Goal: Complete application form: Complete application form

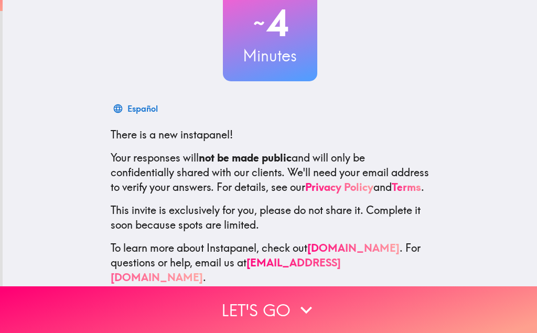
scroll to position [95, 0]
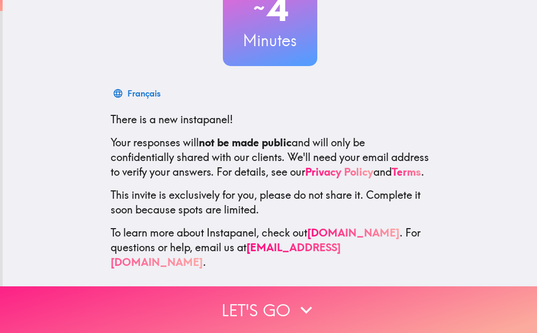
click at [238, 312] on button "Let's go" at bounding box center [268, 309] width 537 height 47
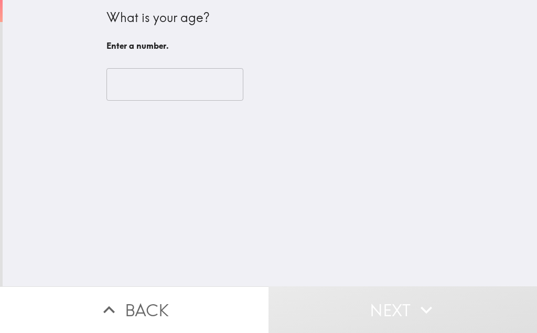
scroll to position [0, 0]
click at [186, 81] on input "number" at bounding box center [174, 84] width 137 height 32
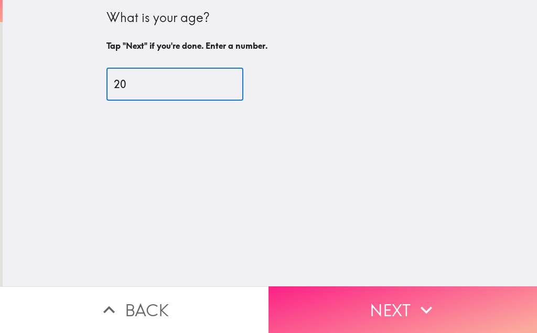
type input "20"
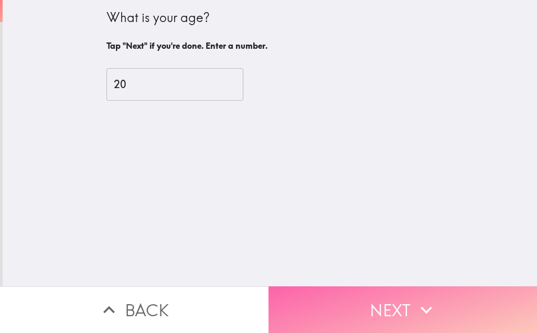
click at [367, 310] on button "Next" at bounding box center [402, 309] width 268 height 47
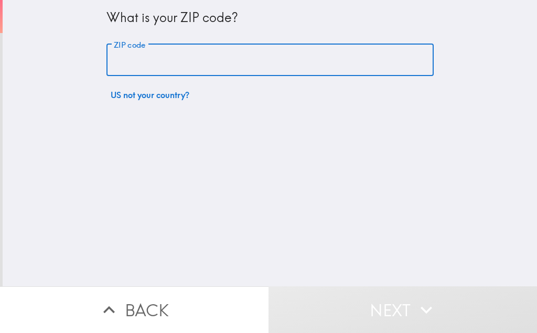
click at [176, 60] on input "ZIP code" at bounding box center [269, 60] width 327 height 32
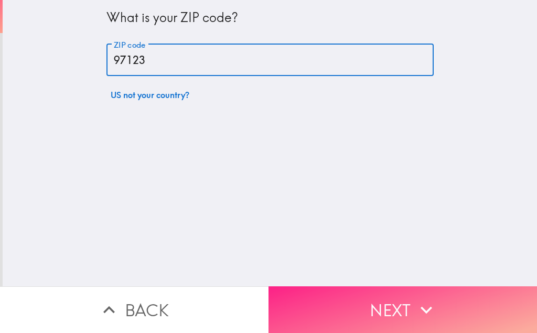
type input "97123"
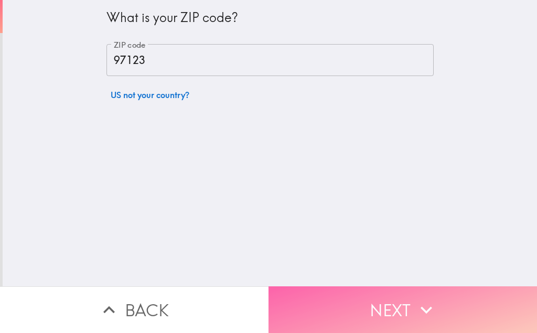
click at [375, 298] on button "Next" at bounding box center [402, 309] width 268 height 47
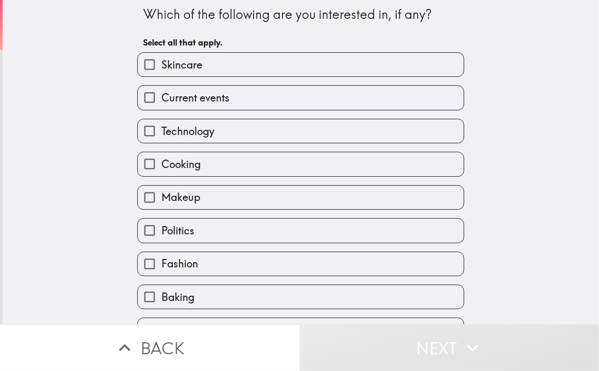
scroll to position [2, 0]
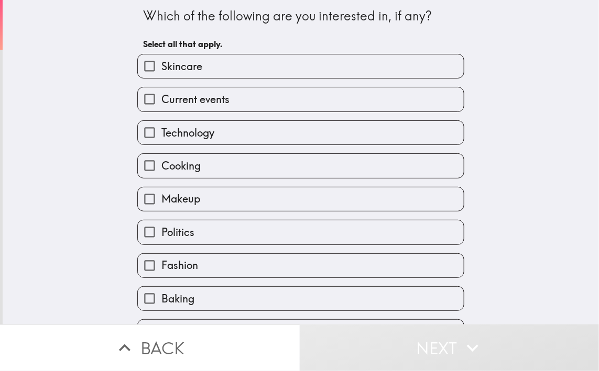
click at [198, 70] on span "Skincare" at bounding box center [181, 66] width 41 height 15
click at [161, 70] on input "Skincare" at bounding box center [150, 66] width 24 height 24
checkbox input "true"
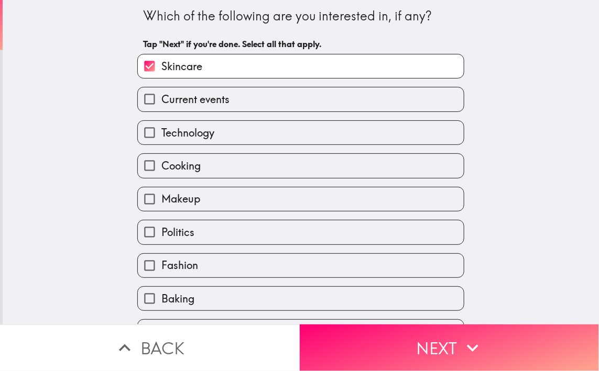
click at [232, 95] on label "Current events" at bounding box center [301, 100] width 326 height 24
click at [161, 95] on input "Current events" at bounding box center [150, 100] width 24 height 24
checkbox input "true"
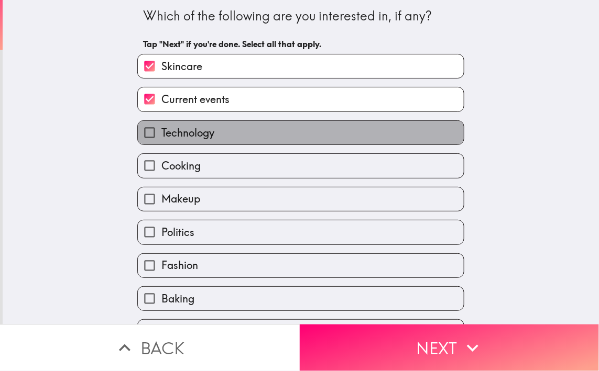
click at [220, 136] on label "Technology" at bounding box center [301, 133] width 326 height 24
click at [161, 136] on input "Technology" at bounding box center [150, 133] width 24 height 24
checkbox input "true"
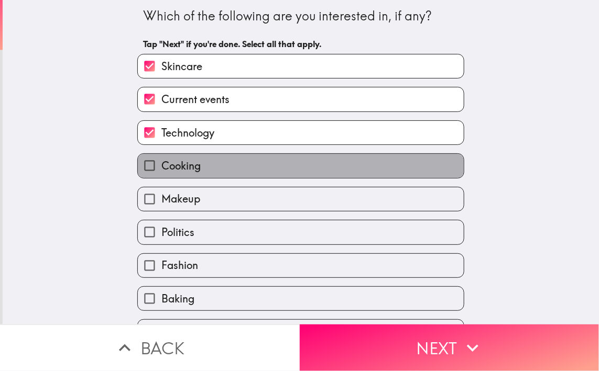
click at [205, 172] on label "Cooking" at bounding box center [301, 166] width 326 height 24
click at [161, 172] on input "Cooking" at bounding box center [150, 166] width 24 height 24
checkbox input "true"
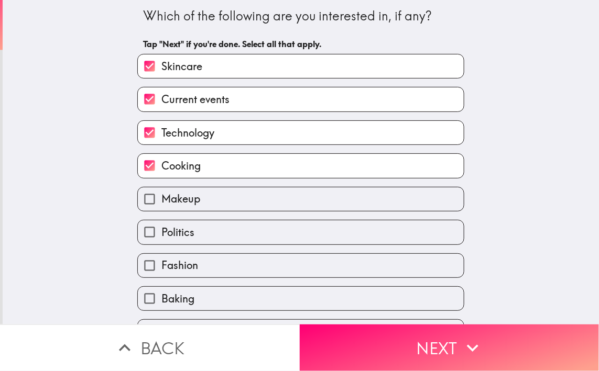
click at [202, 263] on label "Fashion" at bounding box center [301, 266] width 326 height 24
click at [161, 263] on input "Fashion" at bounding box center [150, 266] width 24 height 24
checkbox input "true"
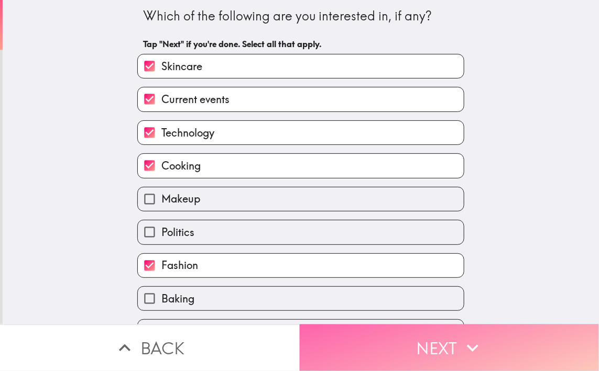
click at [442, 332] on button "Next" at bounding box center [450, 348] width 300 height 47
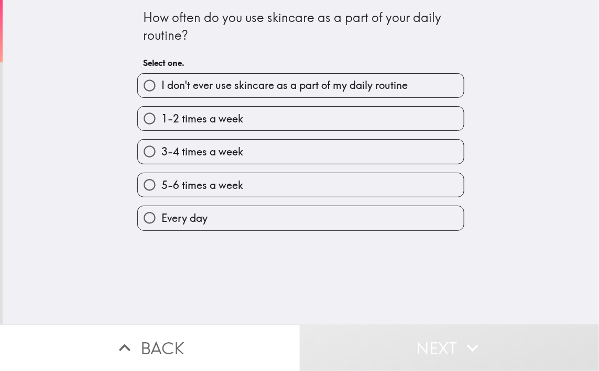
click at [196, 217] on span "Every day" at bounding box center [184, 218] width 46 height 15
click at [161, 217] on input "Every day" at bounding box center [150, 218] width 24 height 24
radio input "true"
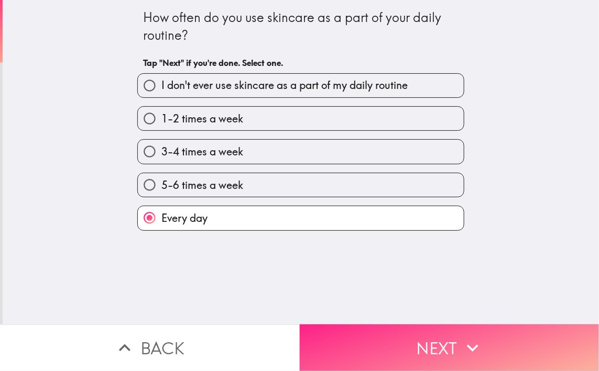
click at [458, 332] on button "Next" at bounding box center [450, 348] width 300 height 47
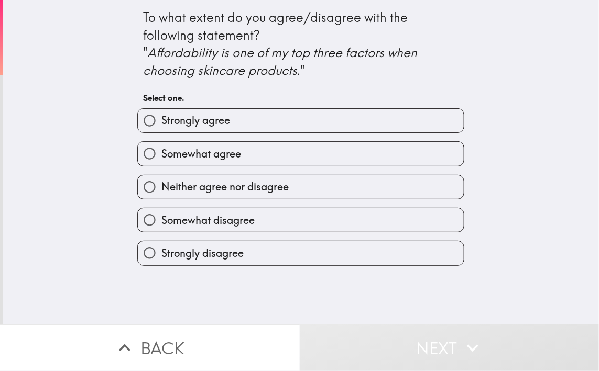
click at [177, 158] on span "Somewhat agree" at bounding box center [201, 154] width 80 height 15
click at [161, 158] on input "Somewhat agree" at bounding box center [150, 154] width 24 height 24
radio input "true"
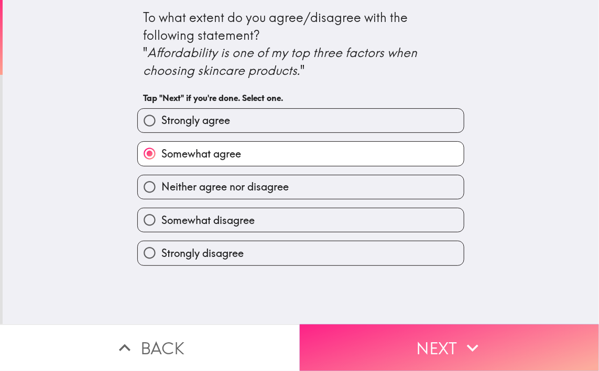
click at [478, 332] on icon "button" at bounding box center [472, 348] width 23 height 23
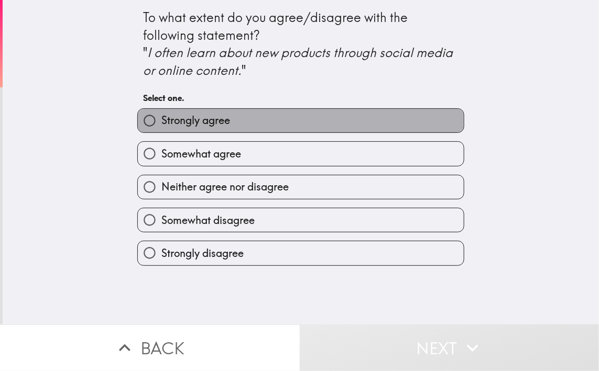
click at [229, 124] on span "Strongly agree" at bounding box center [195, 120] width 69 height 15
click at [161, 124] on input "Strongly agree" at bounding box center [150, 121] width 24 height 24
radio input "true"
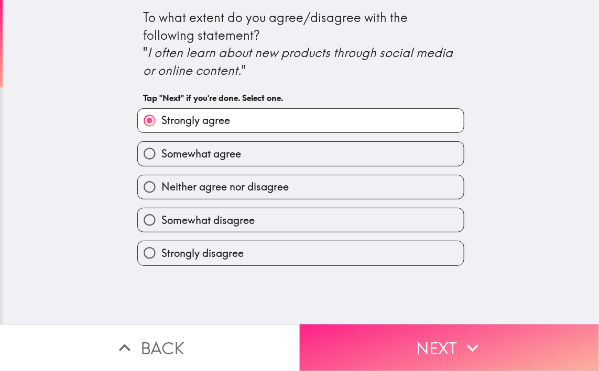
click at [446, 332] on button "Next" at bounding box center [450, 348] width 300 height 47
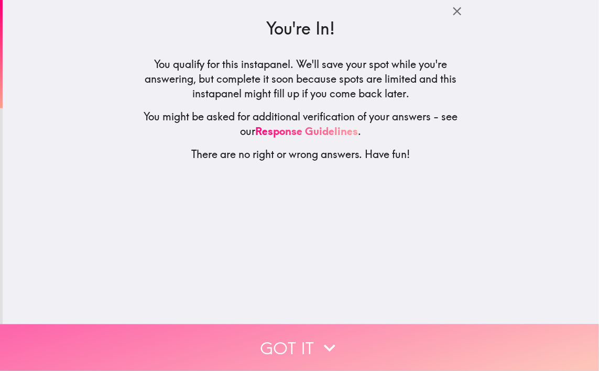
click at [299, 332] on button "Got it" at bounding box center [299, 348] width 599 height 47
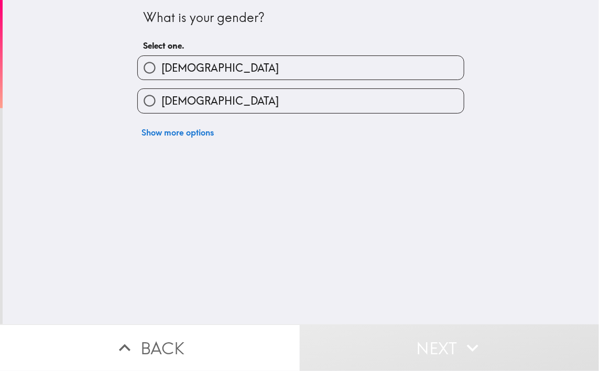
click at [199, 69] on label "[DEMOGRAPHIC_DATA]" at bounding box center [301, 68] width 326 height 24
click at [161, 69] on input "[DEMOGRAPHIC_DATA]" at bounding box center [150, 68] width 24 height 24
radio input "true"
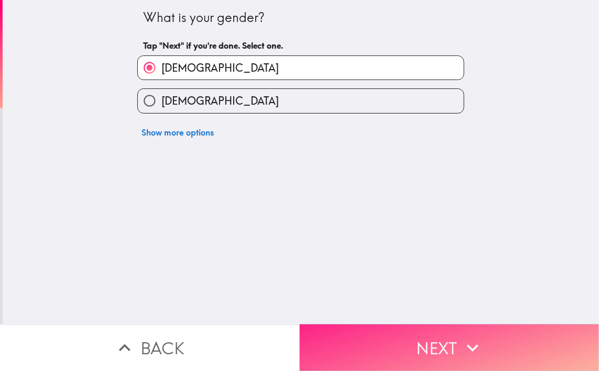
click at [425, 332] on button "Next" at bounding box center [450, 348] width 300 height 47
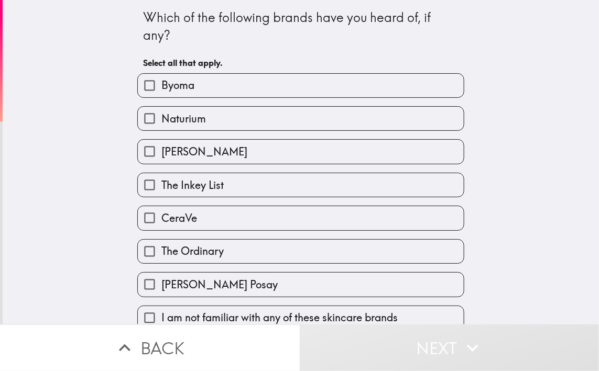
scroll to position [7, 0]
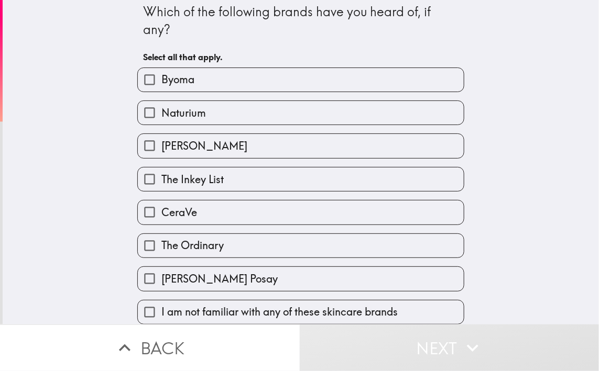
click at [201, 218] on label "CeraVe" at bounding box center [301, 213] width 326 height 24
click at [161, 218] on input "CeraVe" at bounding box center [150, 213] width 24 height 24
checkbox input "true"
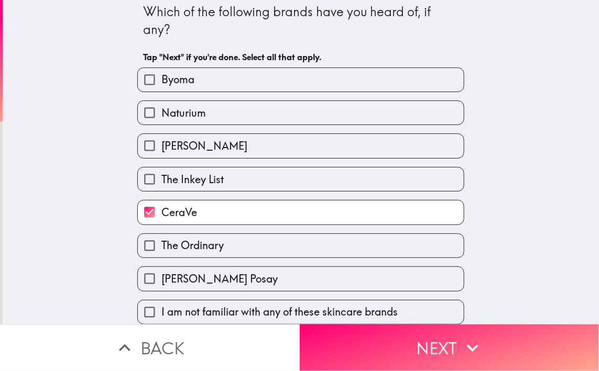
click at [210, 277] on span "[PERSON_NAME] Posay" at bounding box center [219, 279] width 116 height 15
click at [161, 277] on input "[PERSON_NAME] Posay" at bounding box center [150, 279] width 24 height 24
checkbox input "true"
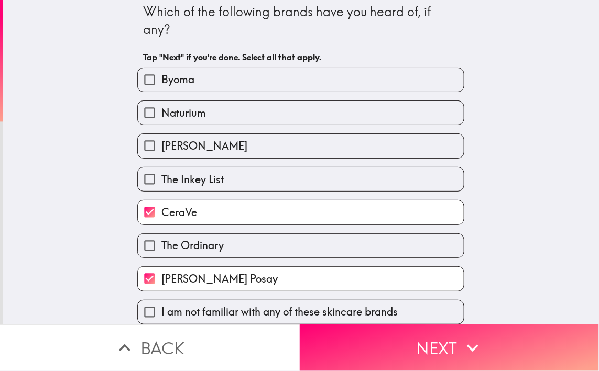
click at [205, 247] on span "The Ordinary" at bounding box center [192, 245] width 62 height 15
click at [161, 247] on input "The Ordinary" at bounding box center [150, 246] width 24 height 24
checkbox input "true"
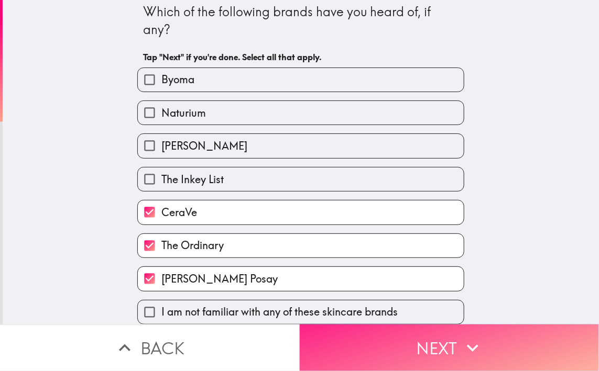
click at [440, 332] on button "Next" at bounding box center [450, 348] width 300 height 47
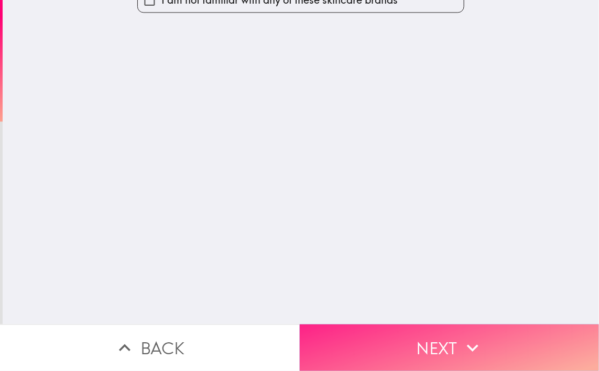
scroll to position [0, 0]
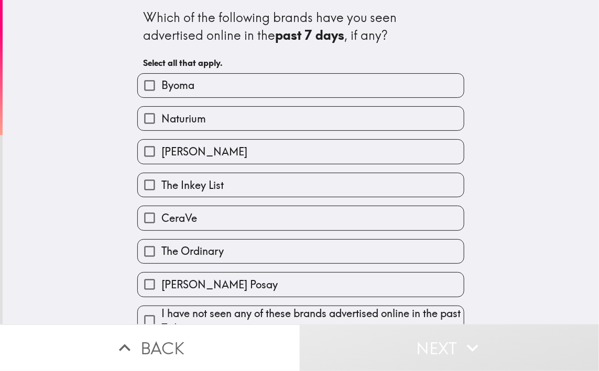
click at [194, 219] on span "CeraVe" at bounding box center [179, 218] width 36 height 15
click at [161, 219] on input "CeraVe" at bounding box center [150, 218] width 24 height 24
checkbox input "true"
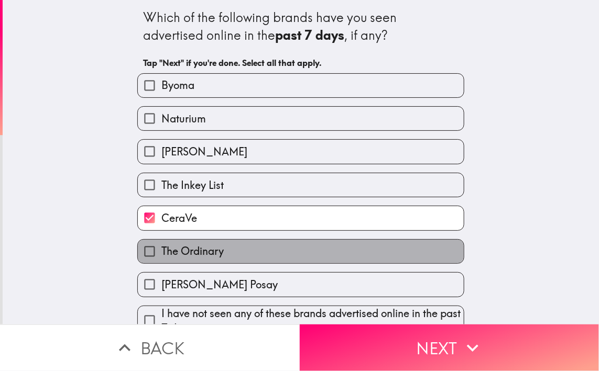
click at [215, 254] on span "The Ordinary" at bounding box center [192, 251] width 62 height 15
click at [161, 254] on input "The Ordinary" at bounding box center [150, 252] width 24 height 24
checkbox input "true"
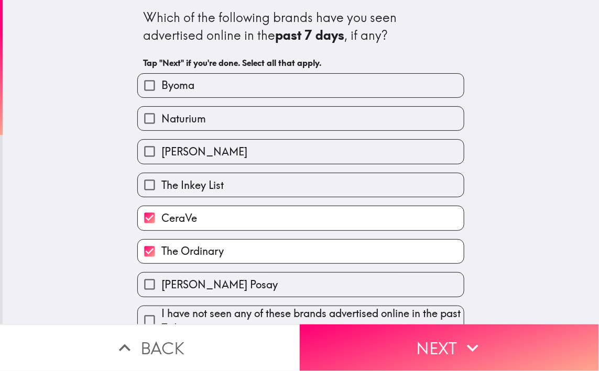
click at [199, 279] on span "[PERSON_NAME] Posay" at bounding box center [219, 285] width 116 height 15
click at [161, 279] on input "[PERSON_NAME] Posay" at bounding box center [150, 285] width 24 height 24
checkbox input "true"
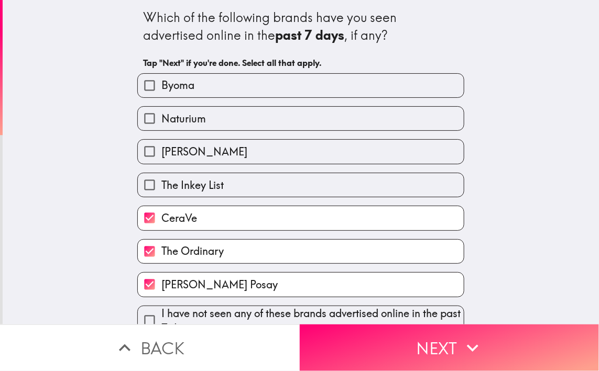
click at [209, 188] on span "The Inkey List" at bounding box center [192, 185] width 62 height 15
click at [161, 188] on input "The Inkey List" at bounding box center [150, 185] width 24 height 24
checkbox input "true"
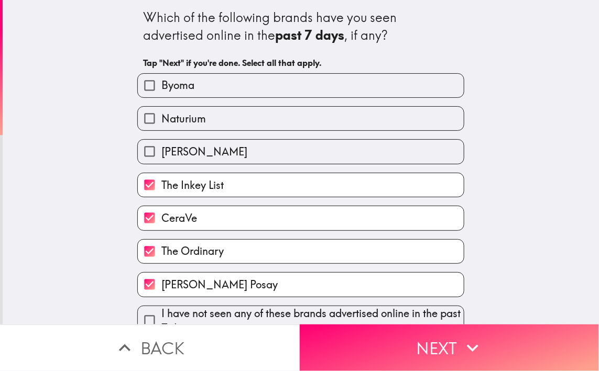
click at [187, 122] on span "Naturium" at bounding box center [183, 119] width 45 height 15
click at [161, 122] on input "Naturium" at bounding box center [150, 119] width 24 height 24
checkbox input "true"
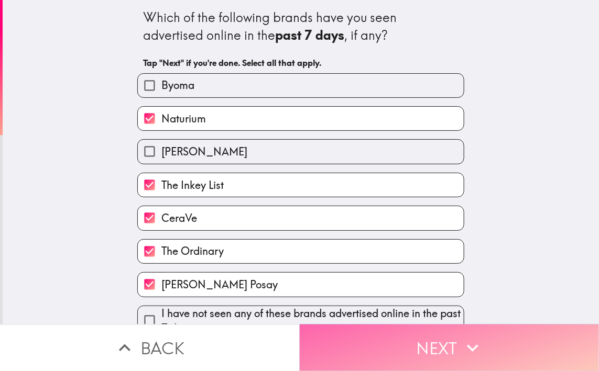
click at [438, 332] on button "Next" at bounding box center [450, 348] width 300 height 47
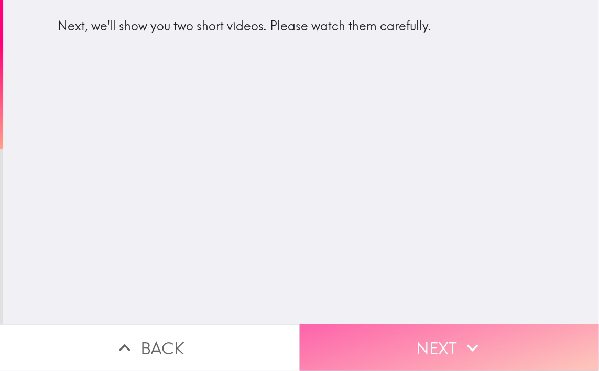
click at [408, 332] on button "Next" at bounding box center [450, 348] width 300 height 47
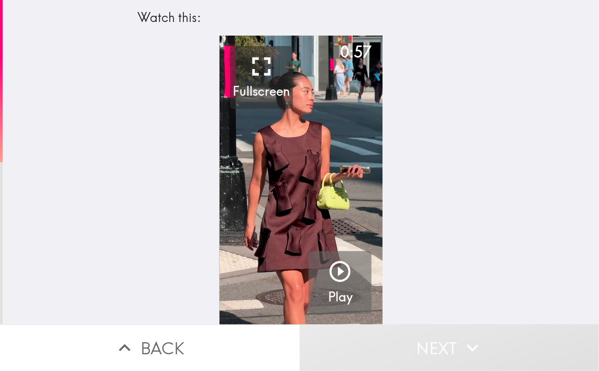
click at [342, 282] on icon "button" at bounding box center [340, 271] width 21 height 21
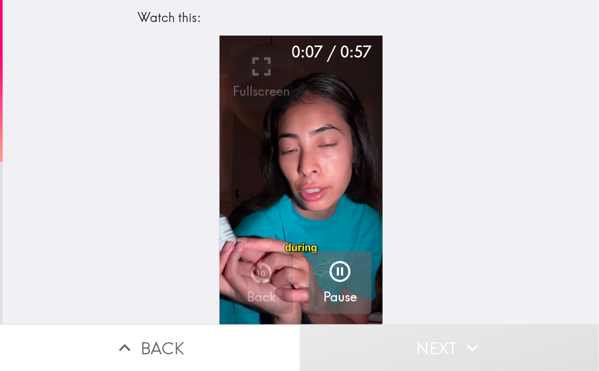
click at [482, 216] on div "0:07 / 0:57 Fullscreen 10 Back Pause" at bounding box center [301, 180] width 596 height 289
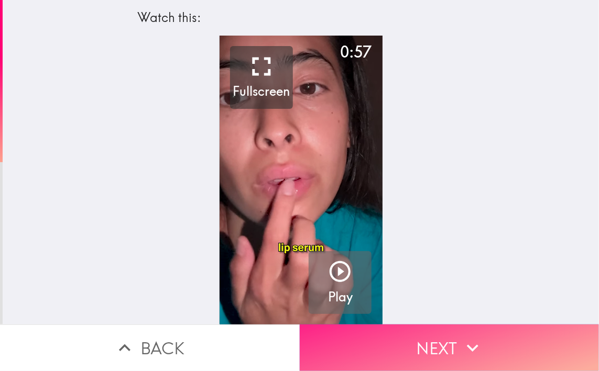
click at [435, 332] on button "Next" at bounding box center [450, 348] width 300 height 47
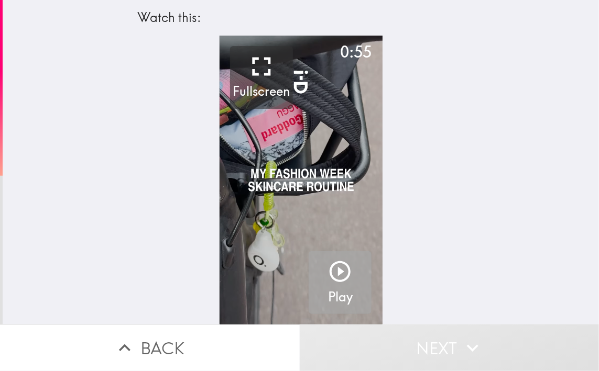
click at [342, 283] on icon "button" at bounding box center [339, 271] width 25 height 25
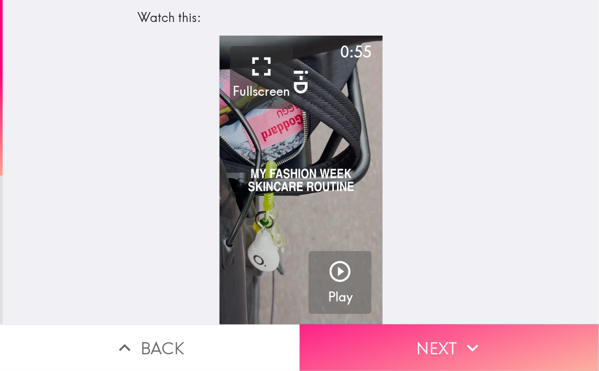
click at [406, 332] on button "Next" at bounding box center [450, 348] width 300 height 47
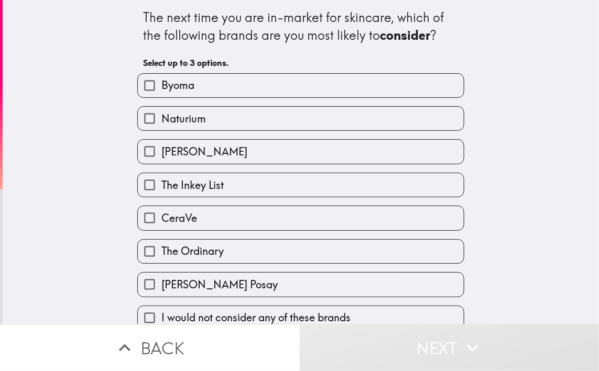
click at [201, 216] on label "CeraVe" at bounding box center [301, 218] width 326 height 24
click at [161, 216] on input "CeraVe" at bounding box center [150, 218] width 24 height 24
checkbox input "true"
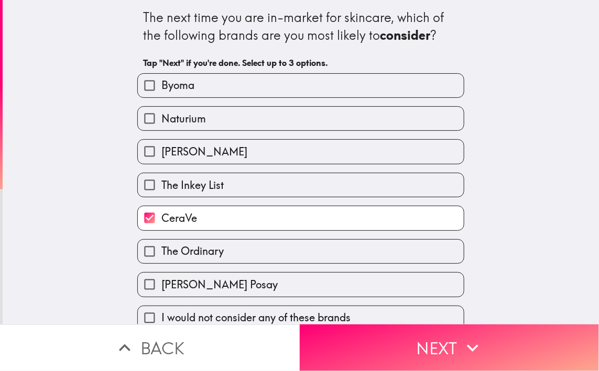
click at [220, 250] on span "The Ordinary" at bounding box center [192, 251] width 62 height 15
click at [161, 250] on input "The Ordinary" at bounding box center [150, 252] width 24 height 24
checkbox input "true"
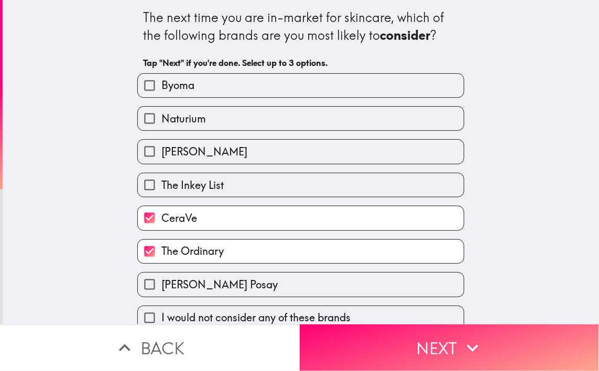
click at [195, 292] on span "[PERSON_NAME] Posay" at bounding box center [219, 285] width 116 height 15
click at [161, 292] on input "[PERSON_NAME] Posay" at bounding box center [150, 285] width 24 height 24
checkbox input "true"
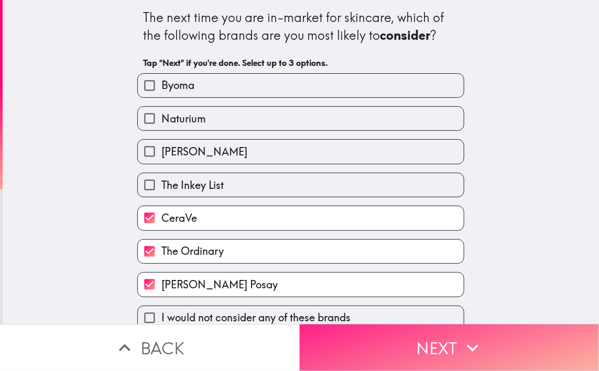
click at [425, 332] on button "Next" at bounding box center [450, 348] width 300 height 47
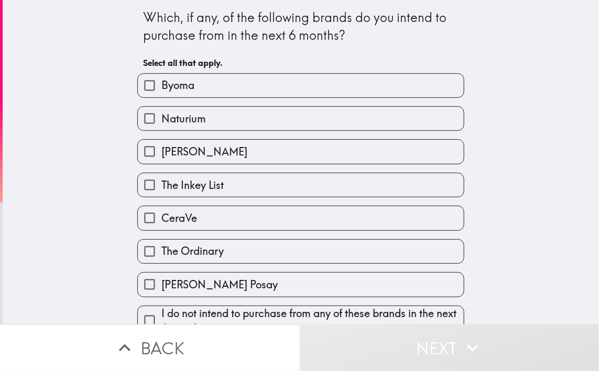
click at [206, 225] on label "CeraVe" at bounding box center [301, 218] width 326 height 24
click at [161, 225] on input "CeraVe" at bounding box center [150, 218] width 24 height 24
checkbox input "true"
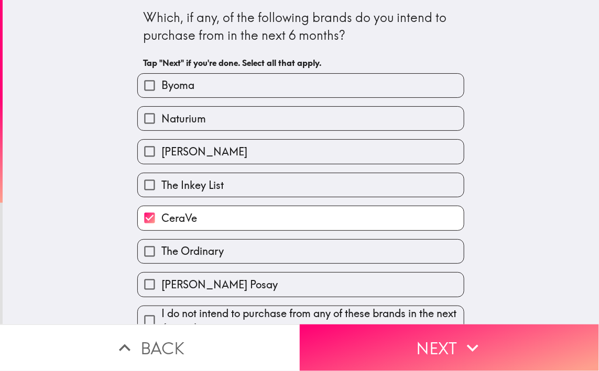
click at [226, 254] on label "The Ordinary" at bounding box center [301, 252] width 326 height 24
click at [161, 254] on input "The Ordinary" at bounding box center [150, 252] width 24 height 24
checkbox input "true"
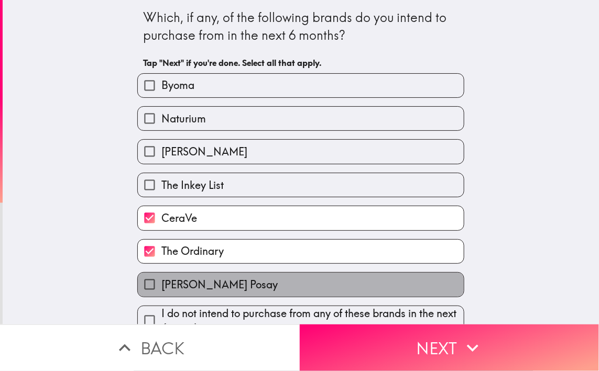
click at [235, 292] on span "[PERSON_NAME] Posay" at bounding box center [219, 285] width 116 height 15
click at [161, 292] on input "[PERSON_NAME] Posay" at bounding box center [150, 285] width 24 height 24
checkbox input "true"
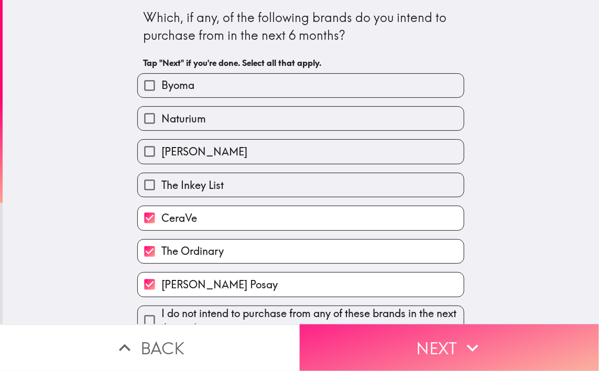
click at [392, 332] on button "Next" at bounding box center [450, 348] width 300 height 47
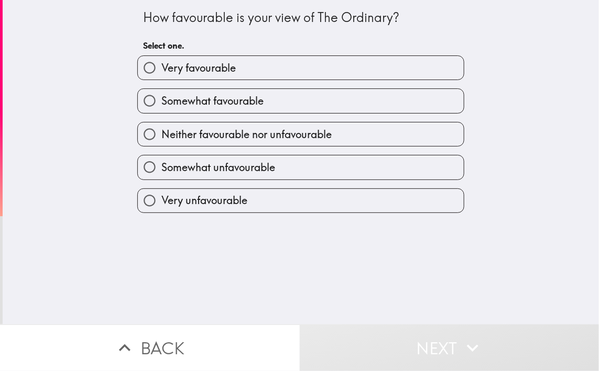
click at [227, 102] on span "Somewhat favourable" at bounding box center [212, 101] width 102 height 15
click at [161, 102] on input "Somewhat favourable" at bounding box center [150, 101] width 24 height 24
radio input "true"
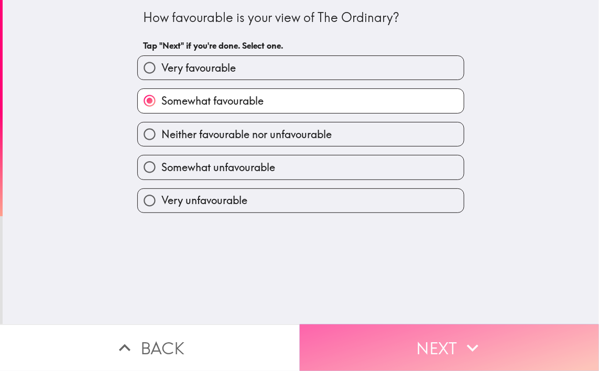
click at [476, 332] on icon "button" at bounding box center [472, 348] width 23 height 23
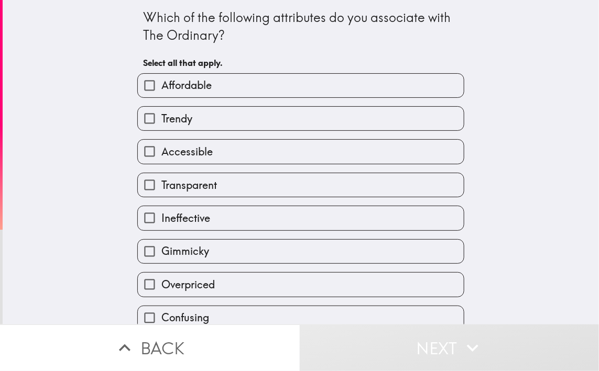
click at [536, 143] on div "Which of the following attributes do you associate with The Ordinary? Select al…" at bounding box center [301, 162] width 596 height 325
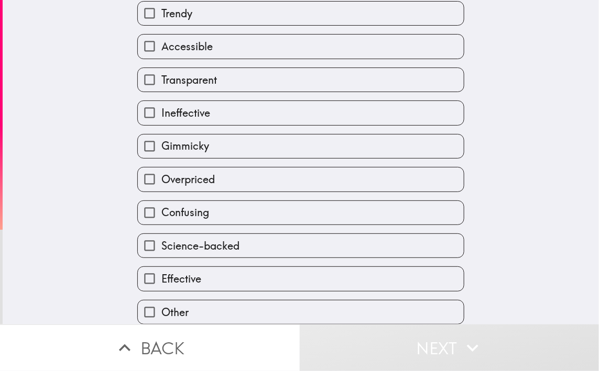
click at [201, 39] on span "Accessible" at bounding box center [186, 46] width 51 height 15
click at [161, 39] on input "Accessible" at bounding box center [150, 47] width 24 height 24
checkbox input "true"
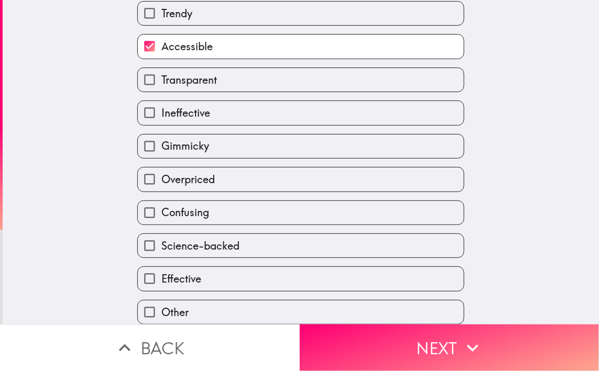
click at [222, 81] on label "Transparent" at bounding box center [301, 80] width 326 height 24
click at [161, 81] on input "Transparent" at bounding box center [150, 80] width 24 height 24
checkbox input "true"
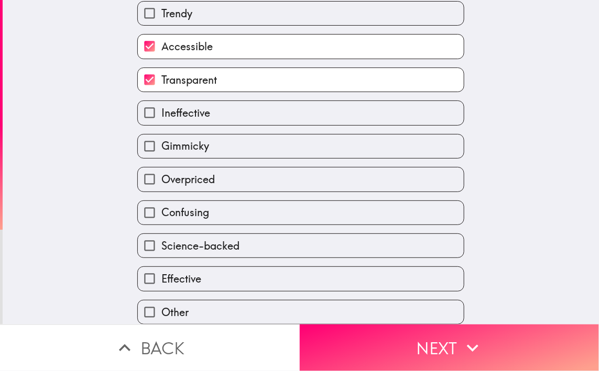
click at [173, 282] on span "Effective" at bounding box center [181, 279] width 40 height 15
click at [161, 282] on input "Effective" at bounding box center [150, 279] width 24 height 24
checkbox input "true"
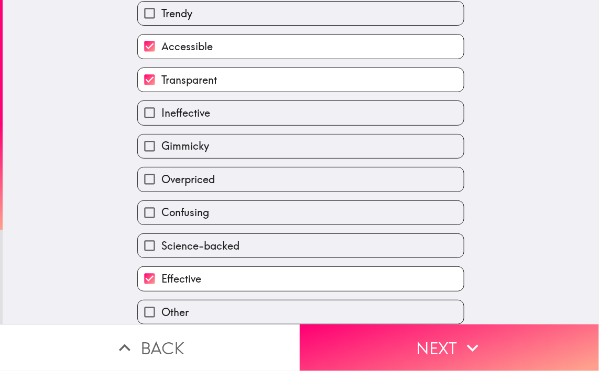
click at [207, 251] on span "Science-backed" at bounding box center [200, 246] width 78 height 15
click at [161, 251] on input "Science-backed" at bounding box center [150, 246] width 24 height 24
checkbox input "true"
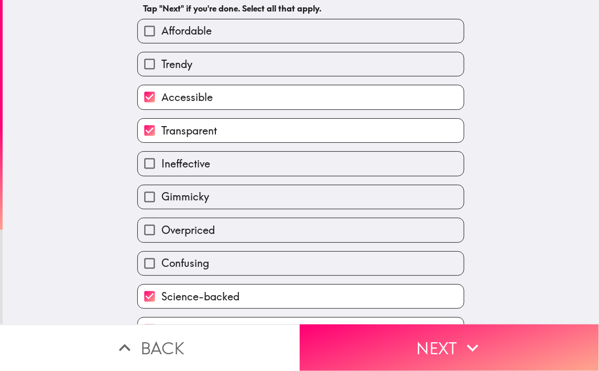
scroll to position [0, 0]
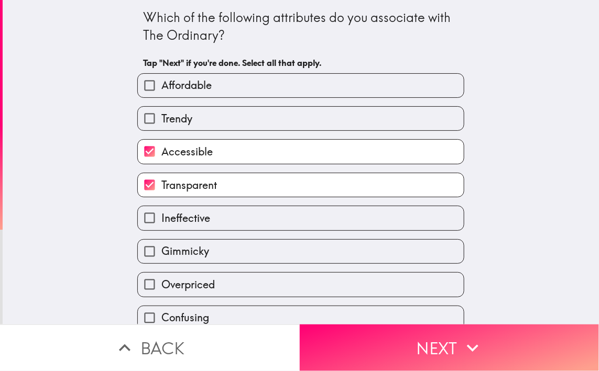
click at [180, 79] on span "Affordable" at bounding box center [186, 85] width 50 height 15
click at [161, 79] on input "Affordable" at bounding box center [150, 86] width 24 height 24
checkbox input "true"
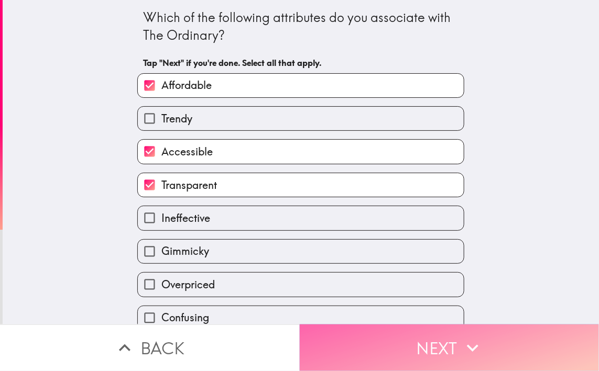
click at [420, 332] on button "Next" at bounding box center [450, 348] width 300 height 47
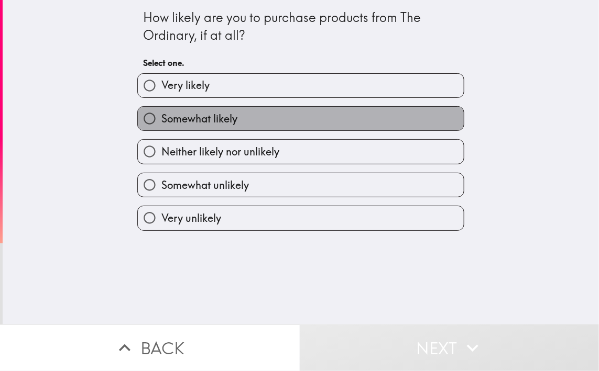
click at [214, 116] on span "Somewhat likely" at bounding box center [199, 119] width 76 height 15
click at [161, 116] on input "Somewhat likely" at bounding box center [150, 119] width 24 height 24
radio input "true"
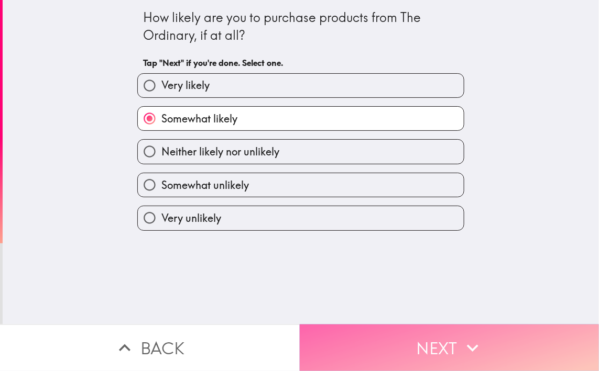
click at [440, 332] on button "Next" at bounding box center [450, 348] width 300 height 47
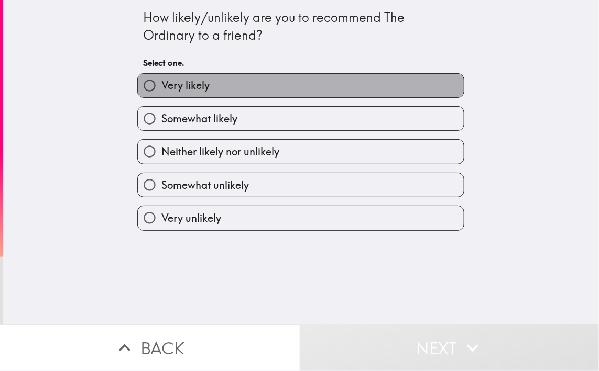
click at [218, 93] on label "Very likely" at bounding box center [301, 86] width 326 height 24
click at [161, 93] on input "Very likely" at bounding box center [150, 86] width 24 height 24
radio input "true"
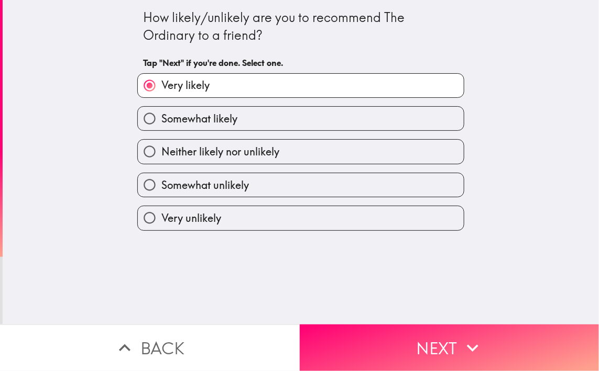
click at [255, 107] on label "Somewhat likely" at bounding box center [301, 119] width 326 height 24
click at [161, 107] on input "Somewhat likely" at bounding box center [150, 119] width 24 height 24
radio input "true"
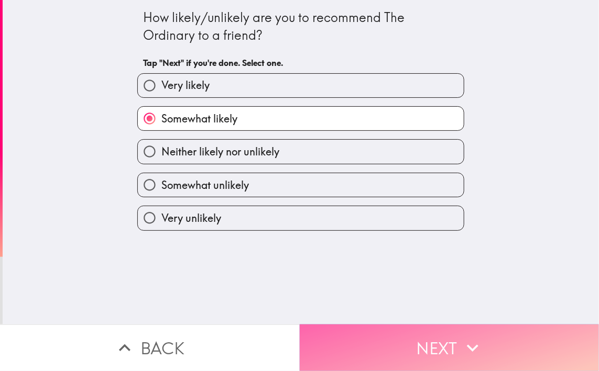
click at [417, 332] on button "Next" at bounding box center [450, 348] width 300 height 47
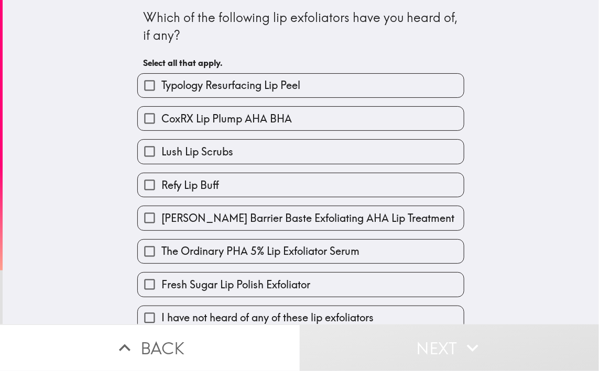
click at [247, 156] on label "Lush Lip Scrubs" at bounding box center [301, 152] width 326 height 24
click at [161, 156] on input "Lush Lip Scrubs" at bounding box center [150, 152] width 24 height 24
checkbox input "true"
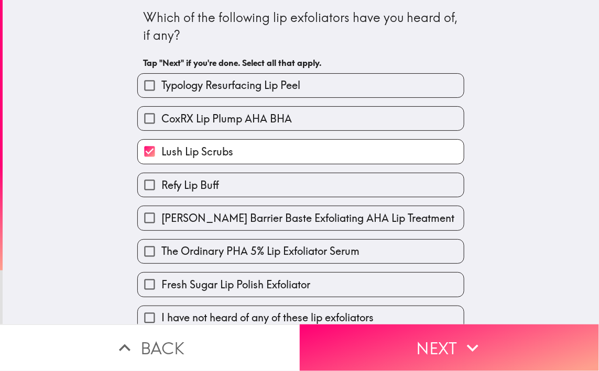
click at [204, 287] on span "Fresh Sugar Lip Polish Exfoliator" at bounding box center [235, 285] width 149 height 15
click at [161, 287] on input "Fresh Sugar Lip Polish Exfoliator" at bounding box center [150, 285] width 24 height 24
checkbox input "true"
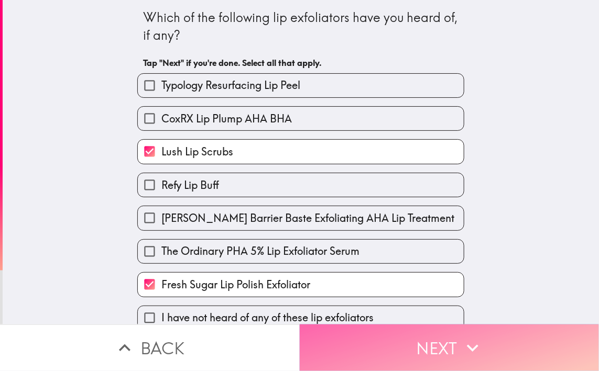
click at [428, 332] on button "Next" at bounding box center [450, 348] width 300 height 47
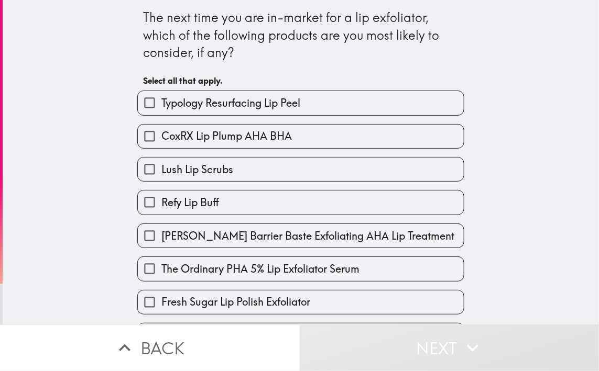
click at [536, 239] on div "The next time you are in-market for a lip exfoliator, which of the following pr…" at bounding box center [301, 162] width 596 height 325
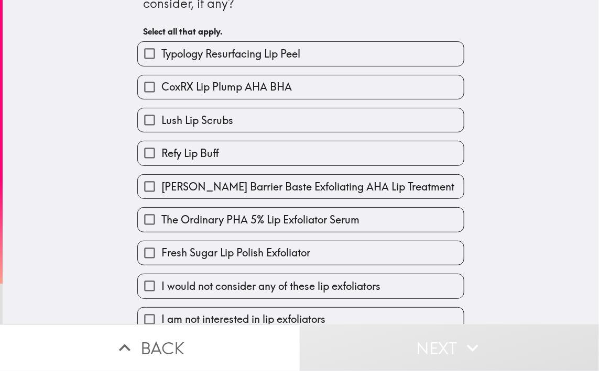
scroll to position [58, 0]
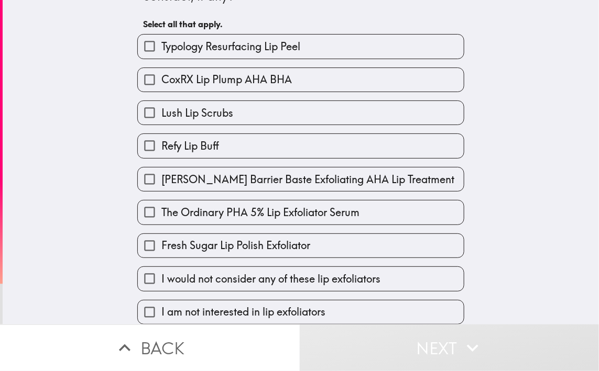
click at [183, 114] on span "Lush Lip Scrubs" at bounding box center [197, 113] width 72 height 15
click at [161, 114] on input "Lush Lip Scrubs" at bounding box center [150, 113] width 24 height 24
checkbox input "true"
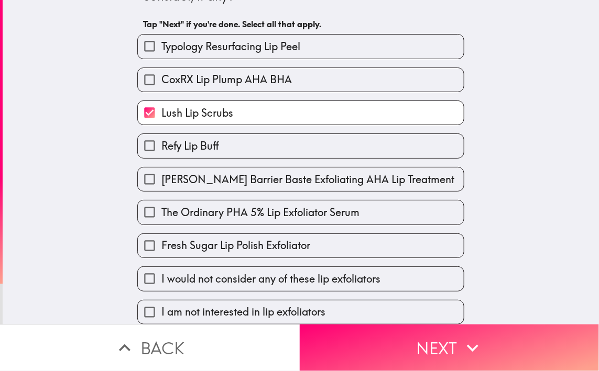
click at [190, 246] on span "Fresh Sugar Lip Polish Exfoliator" at bounding box center [235, 245] width 149 height 15
click at [161, 246] on input "Fresh Sugar Lip Polish Exfoliator" at bounding box center [150, 246] width 24 height 24
checkbox input "true"
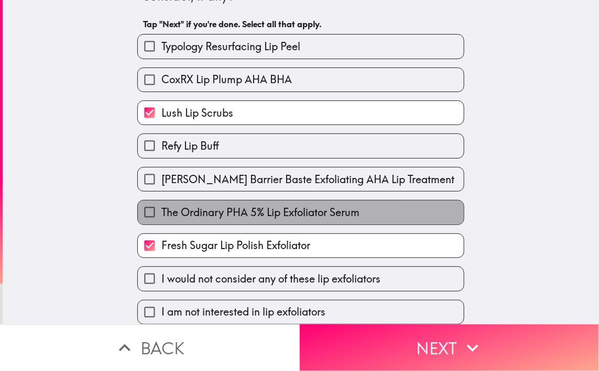
click at [212, 219] on span "The Ordinary PHA 5% Lip Exfoliator Serum" at bounding box center [260, 212] width 198 height 15
click at [161, 219] on input "The Ordinary PHA 5% Lip Exfoliator Serum" at bounding box center [150, 213] width 24 height 24
checkbox input "true"
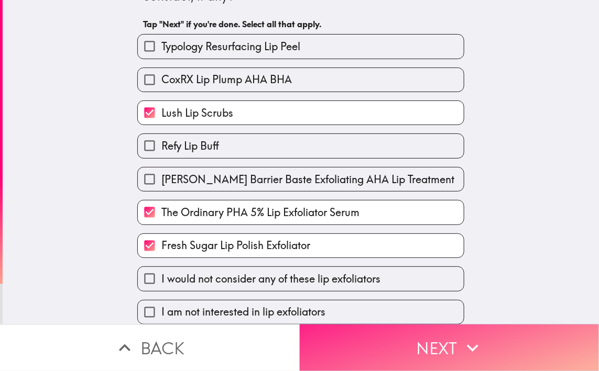
click at [449, 332] on button "Next" at bounding box center [450, 348] width 300 height 47
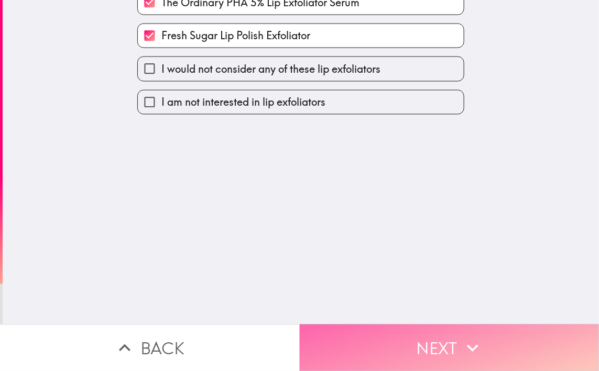
click at [449, 332] on button "Next" at bounding box center [450, 348] width 300 height 47
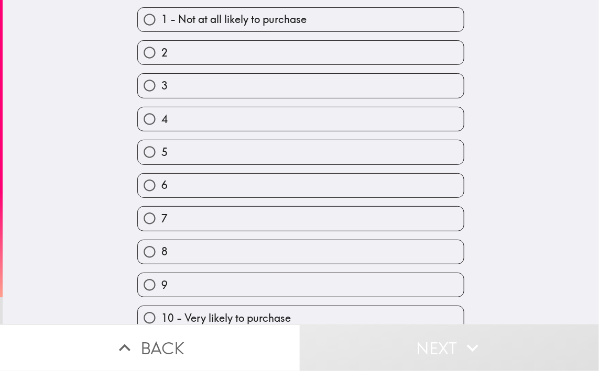
scroll to position [71, 0]
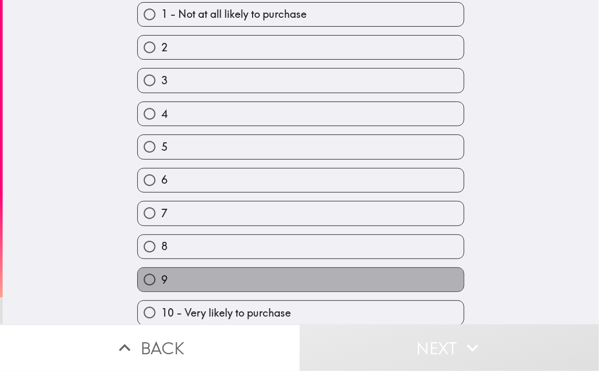
click at [203, 273] on label "9" at bounding box center [301, 280] width 326 height 24
click at [161, 273] on input "9" at bounding box center [150, 280] width 24 height 24
radio input "true"
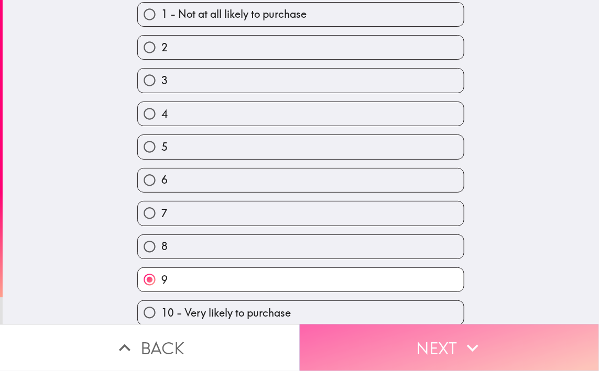
click at [400, 332] on button "Next" at bounding box center [450, 348] width 300 height 47
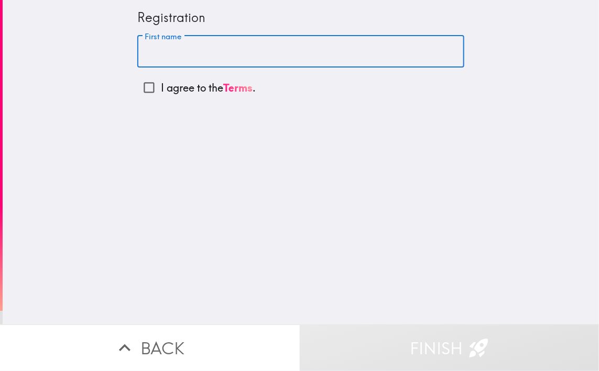
click at [172, 51] on input "First name" at bounding box center [300, 52] width 327 height 32
click at [76, 49] on div "Registration First name First name I agree to the Terms ." at bounding box center [301, 162] width 596 height 325
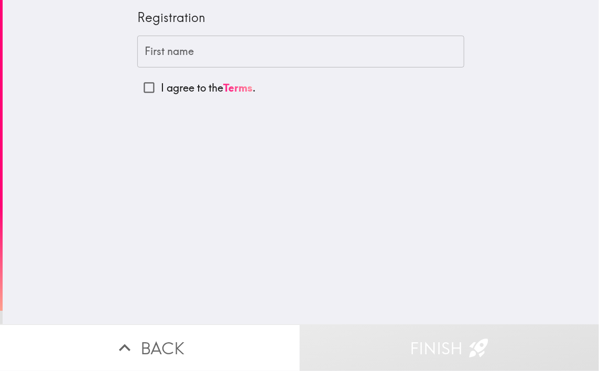
click at [186, 51] on input "First name" at bounding box center [300, 52] width 327 height 32
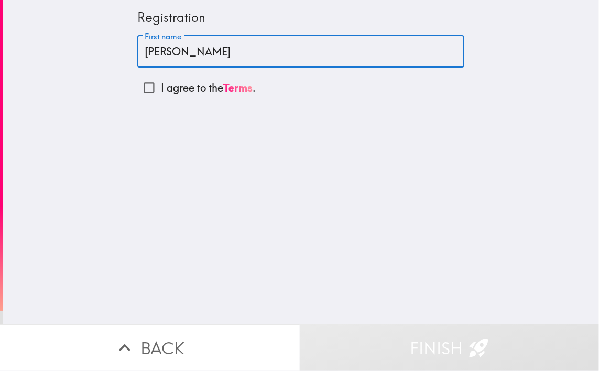
click at [198, 46] on input "[PERSON_NAME]" at bounding box center [300, 52] width 327 height 32
click at [187, 49] on input "[PERSON_NAME]" at bounding box center [300, 52] width 327 height 32
click at [161, 54] on input "[PERSON_NAME]" at bounding box center [300, 52] width 327 height 32
type input "[PERSON_NAME]"
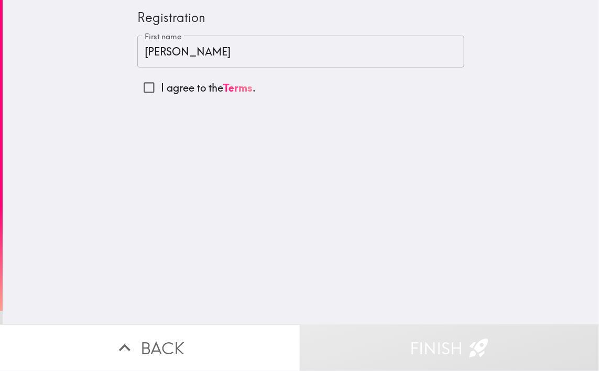
click at [189, 19] on div "Registration" at bounding box center [300, 18] width 327 height 18
click at [151, 15] on div "Registration" at bounding box center [300, 18] width 327 height 18
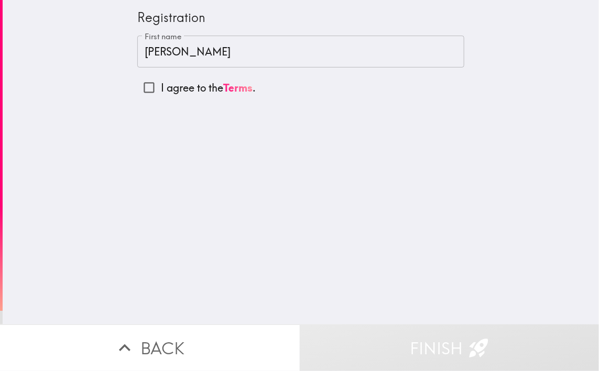
click at [360, 332] on button "Finish" at bounding box center [450, 348] width 300 height 47
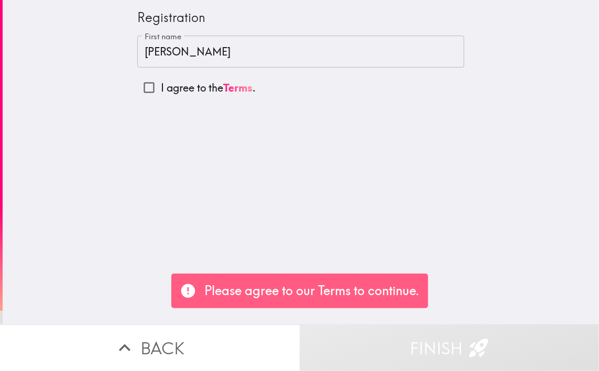
click at [186, 41] on input "[PERSON_NAME]" at bounding box center [300, 52] width 327 height 32
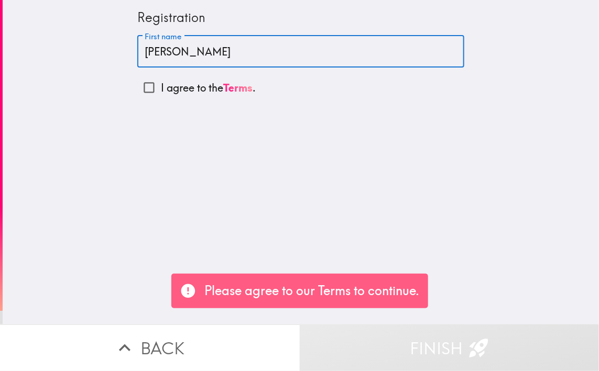
click at [183, 49] on input "[PERSON_NAME]" at bounding box center [300, 52] width 327 height 32
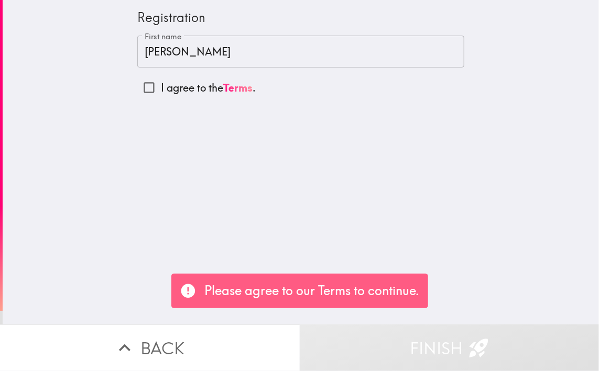
click at [311, 292] on p "Please agree to our Terms to continue." at bounding box center [312, 291] width 215 height 18
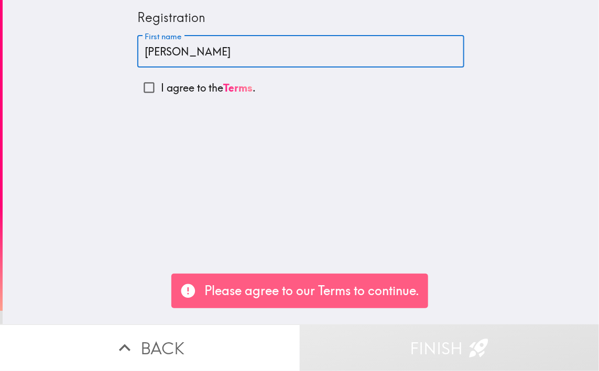
click at [199, 48] on input "[PERSON_NAME]" at bounding box center [300, 52] width 327 height 32
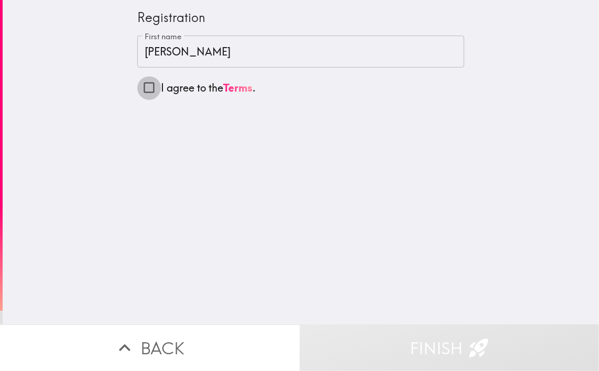
click at [149, 86] on input "I agree to the Terms ." at bounding box center [149, 88] width 24 height 24
checkbox input "true"
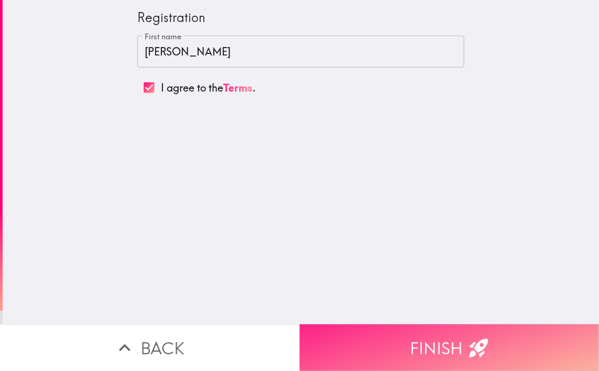
click at [387, 332] on button "Finish" at bounding box center [450, 348] width 300 height 47
